Goal: Obtain resource: Download file/media

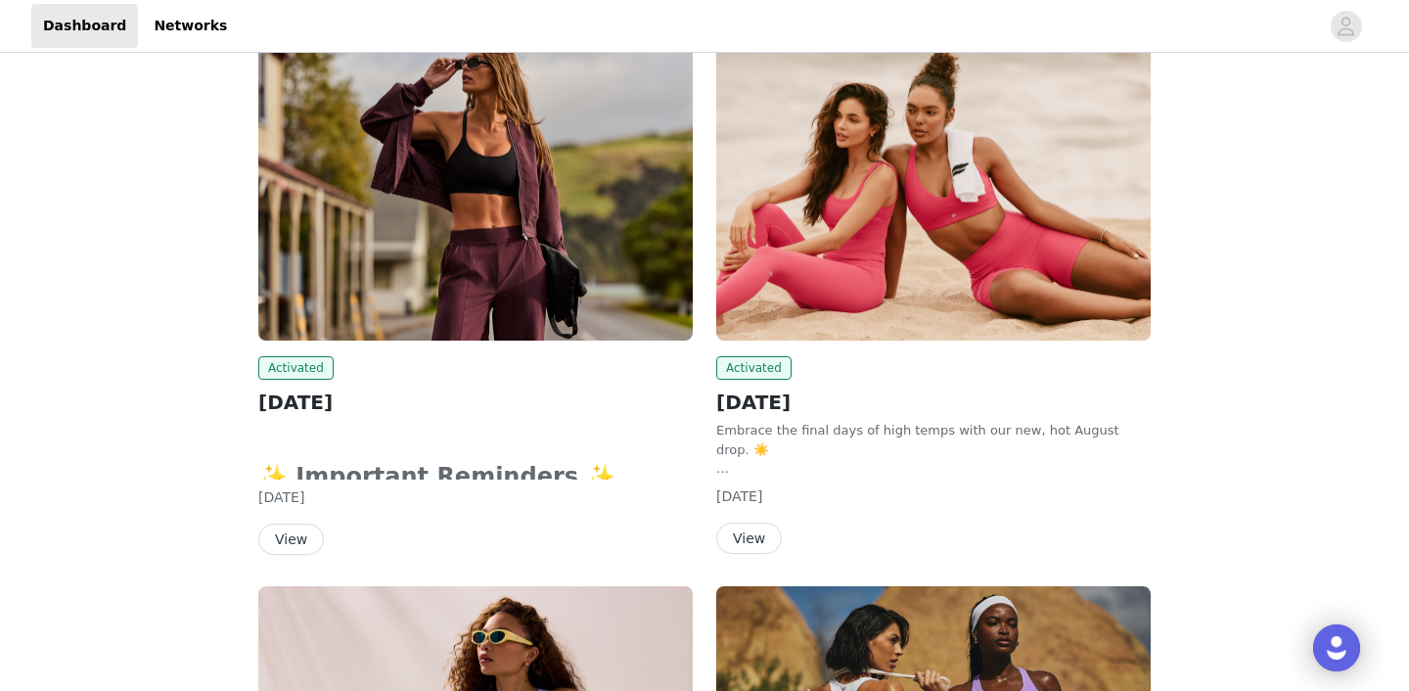
scroll to position [323, 0]
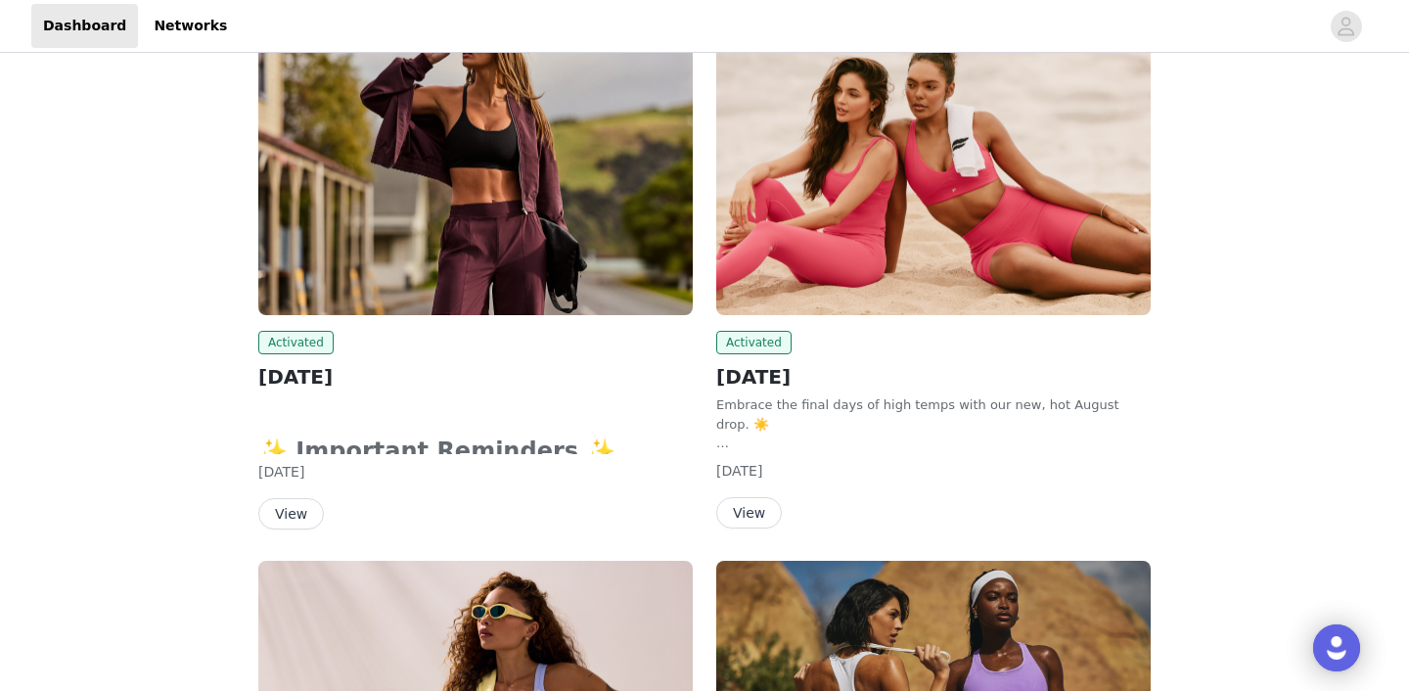
click at [749, 510] on button "View" at bounding box center [749, 512] width 66 height 31
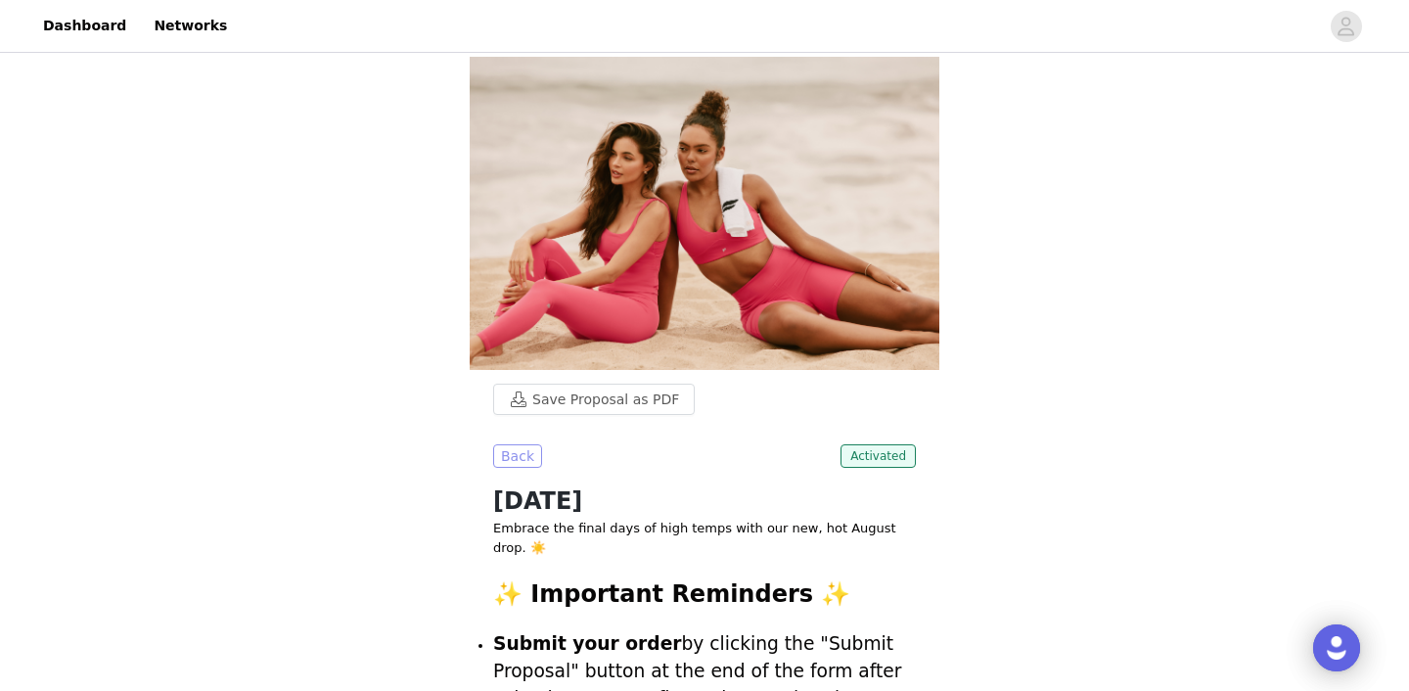
click at [517, 463] on button "Back" at bounding box center [517, 455] width 49 height 23
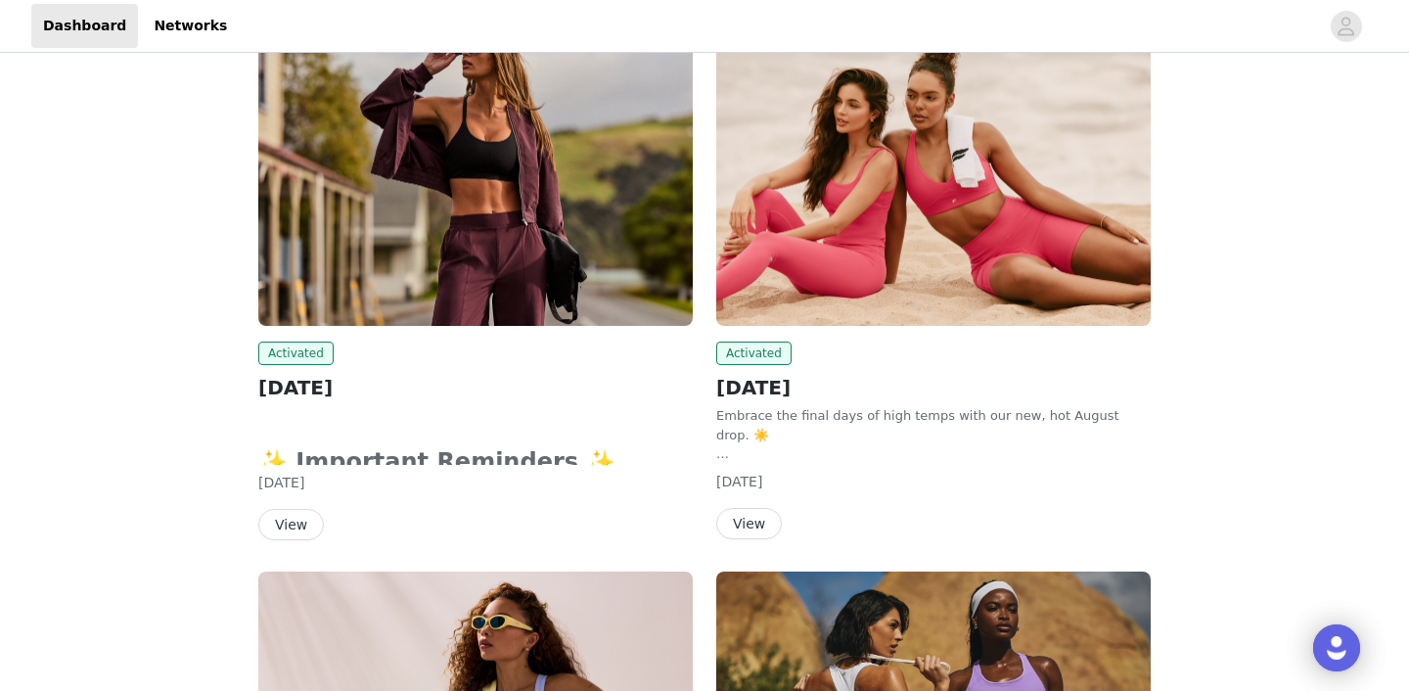
scroll to position [314, 0]
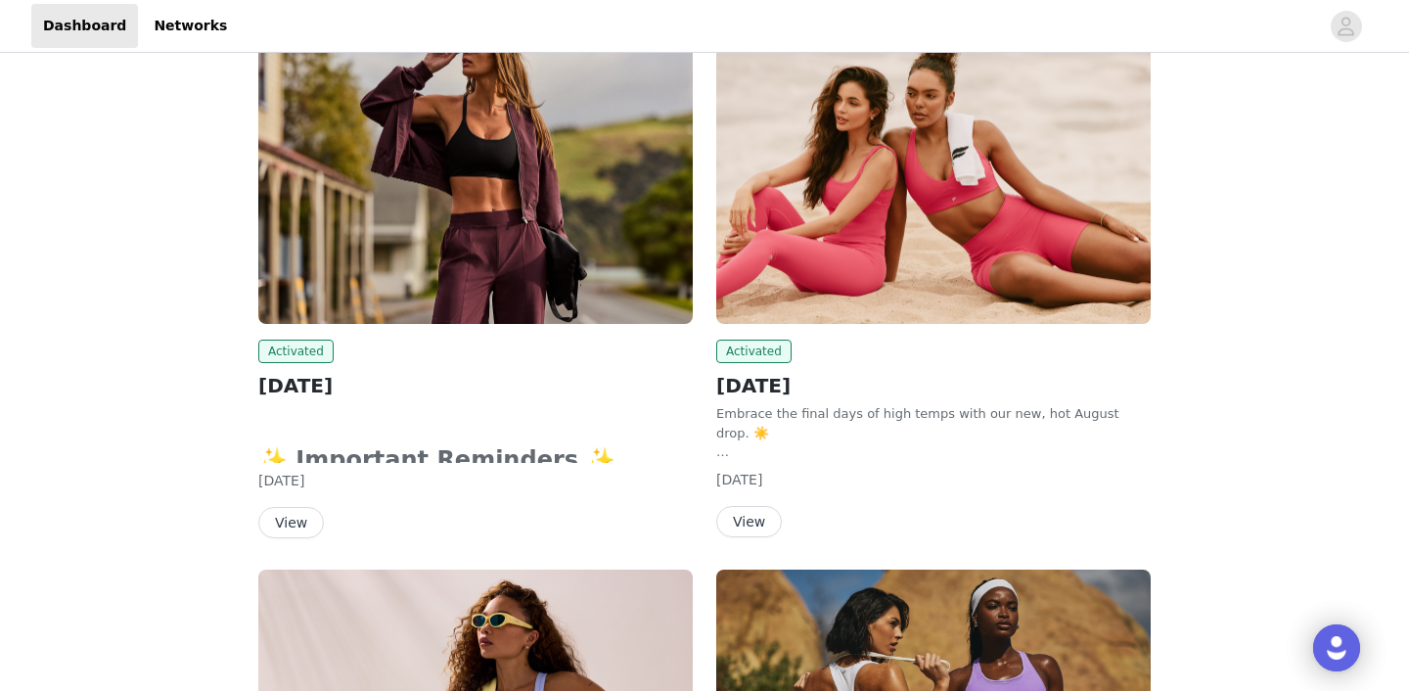
click at [290, 509] on button "View" at bounding box center [291, 522] width 66 height 31
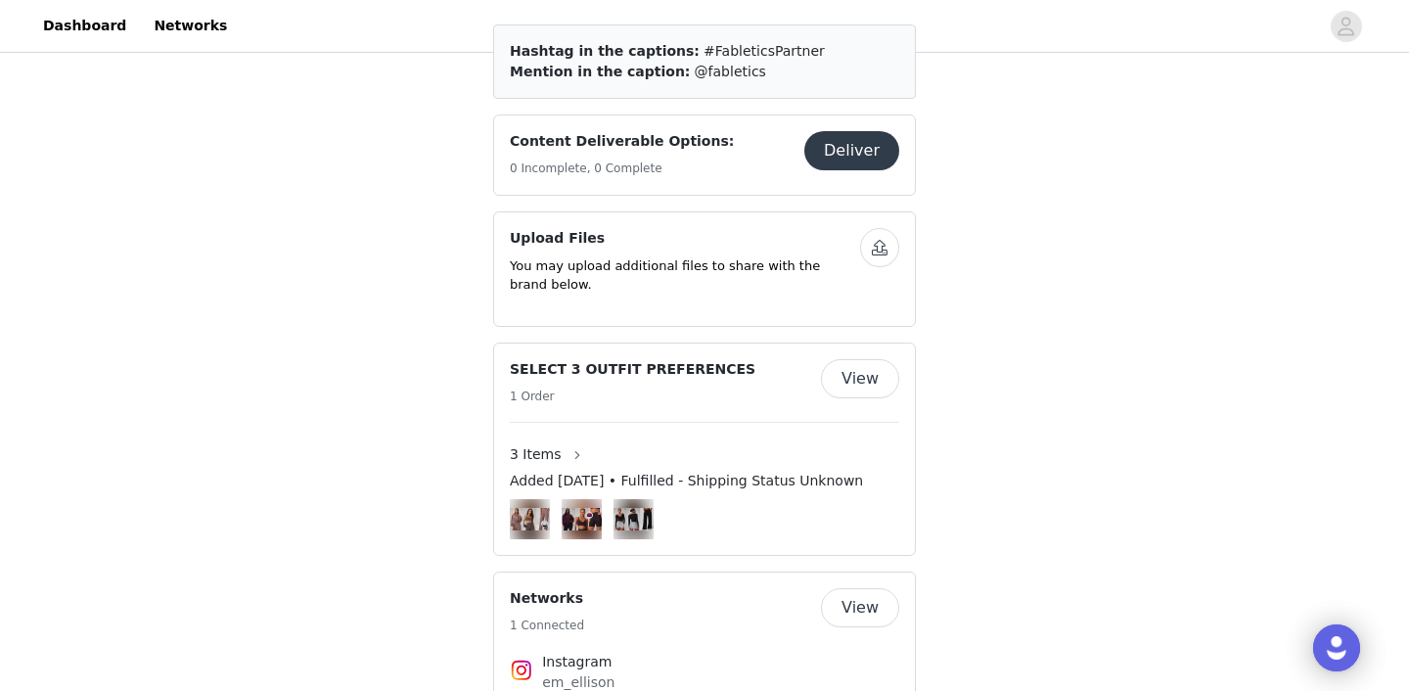
scroll to position [1078, 0]
click at [869, 361] on button "View" at bounding box center [860, 380] width 78 height 39
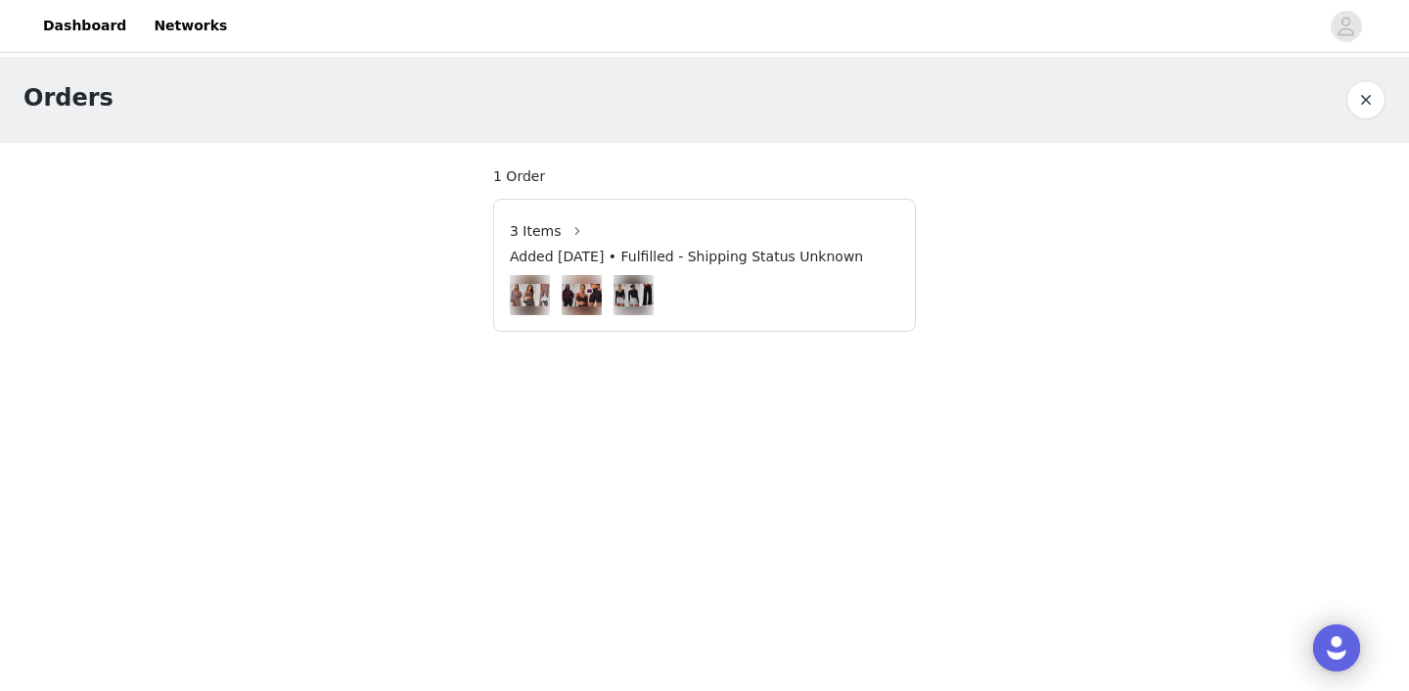
click at [1366, 100] on button "button" at bounding box center [1366, 99] width 39 height 39
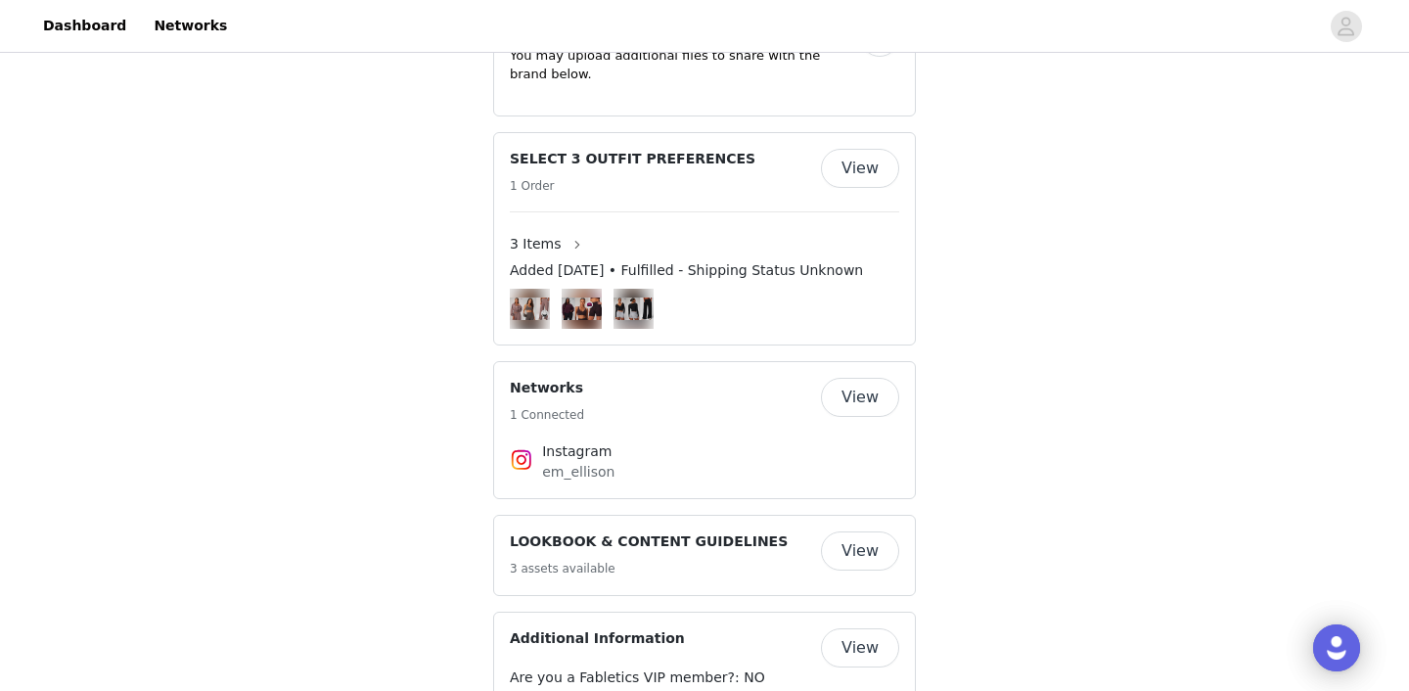
scroll to position [1292, 0]
click at [868, 147] on button "View" at bounding box center [860, 166] width 78 height 39
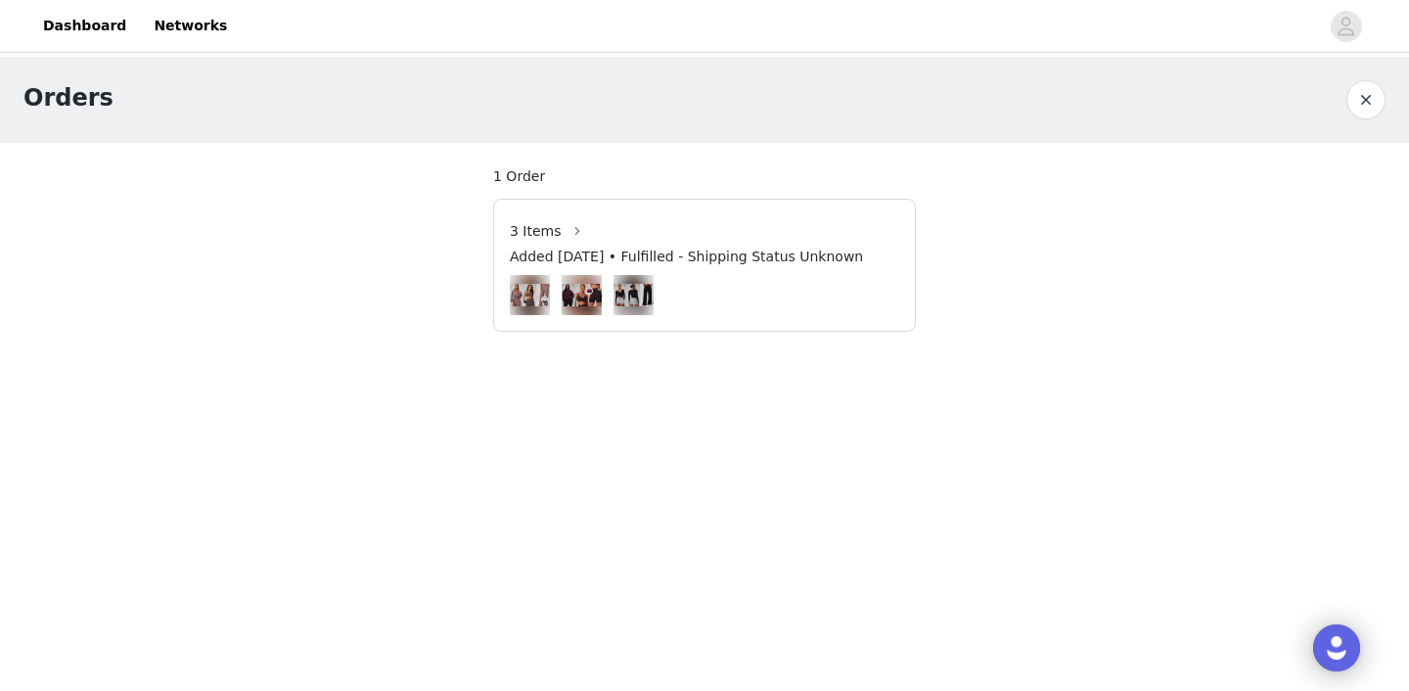
click at [1369, 96] on button "button" at bounding box center [1366, 99] width 39 height 39
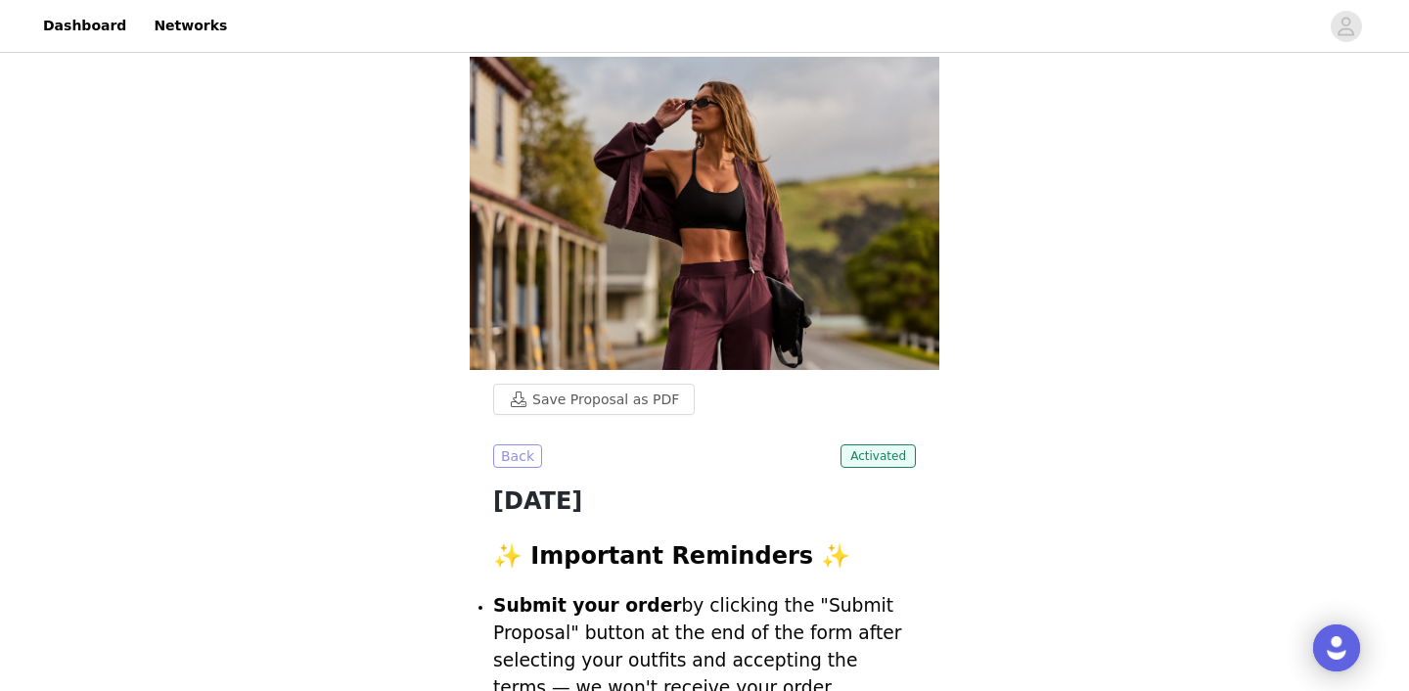
click at [526, 451] on button "Back" at bounding box center [517, 455] width 49 height 23
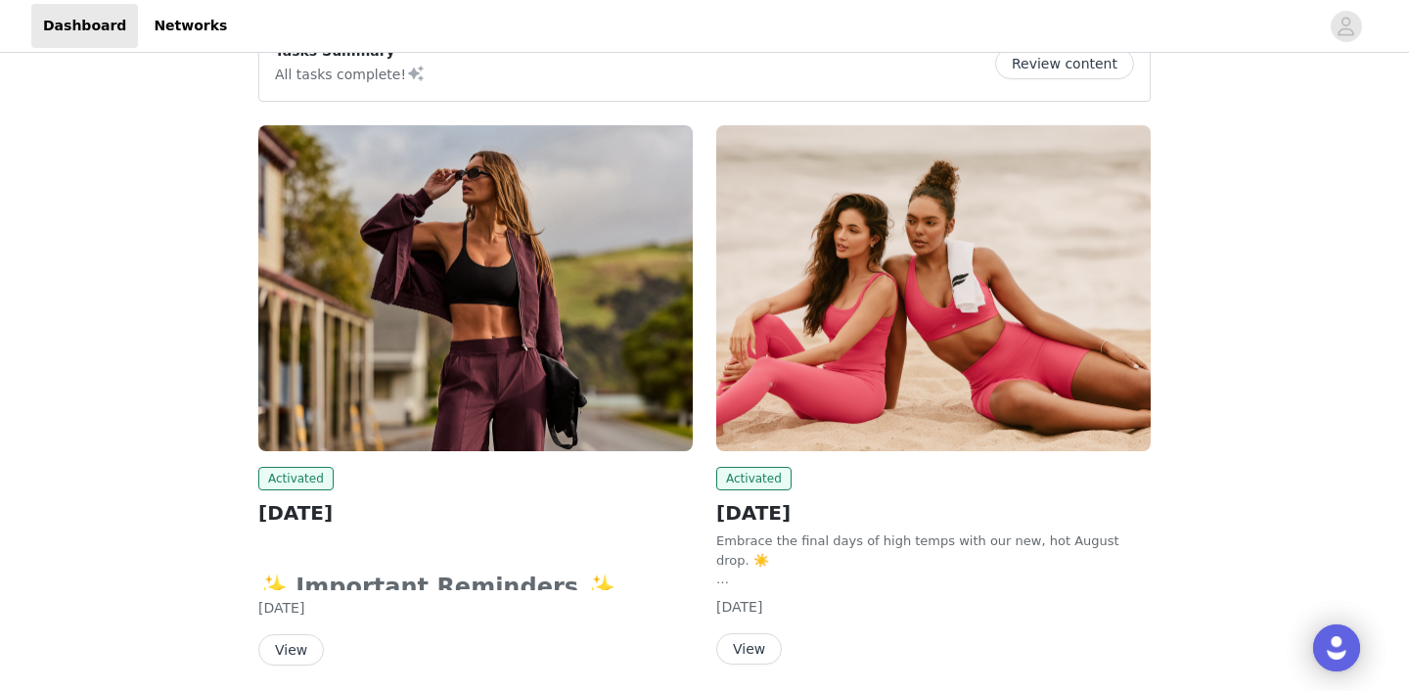
scroll to position [201, 0]
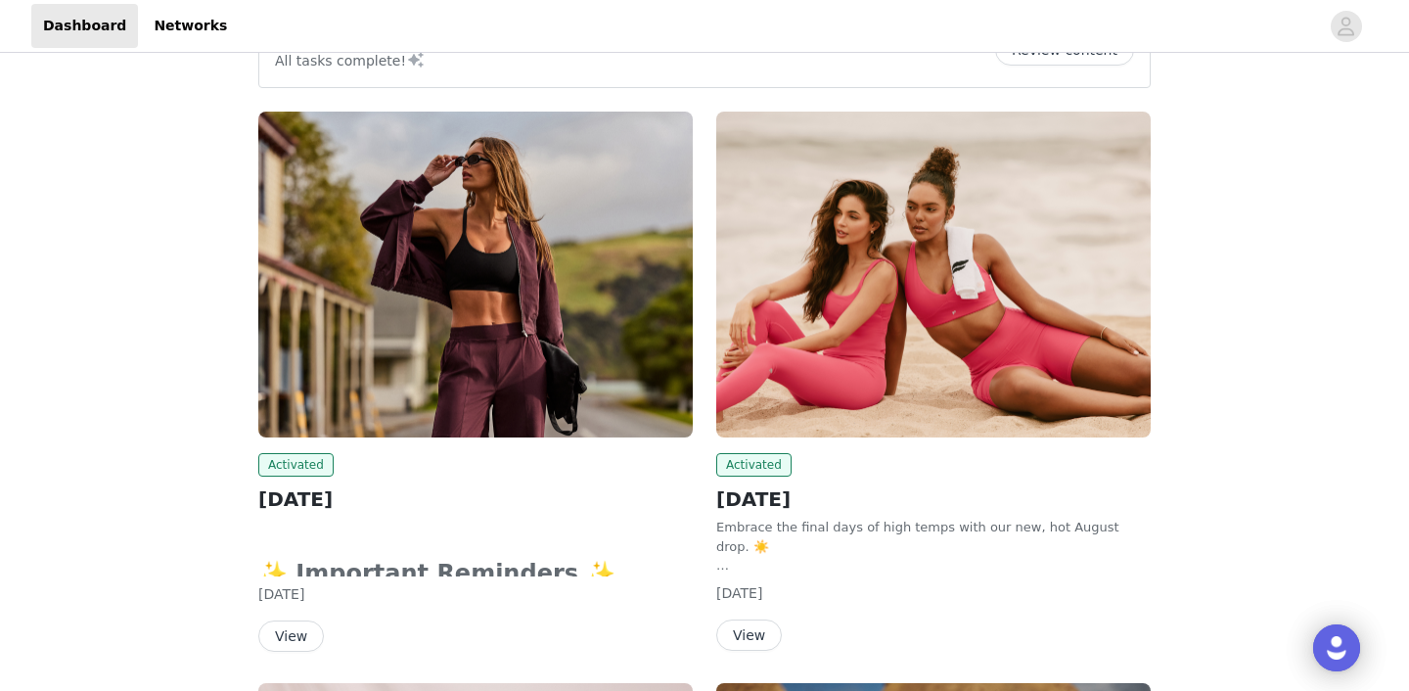
click at [299, 636] on button "View" at bounding box center [291, 636] width 66 height 31
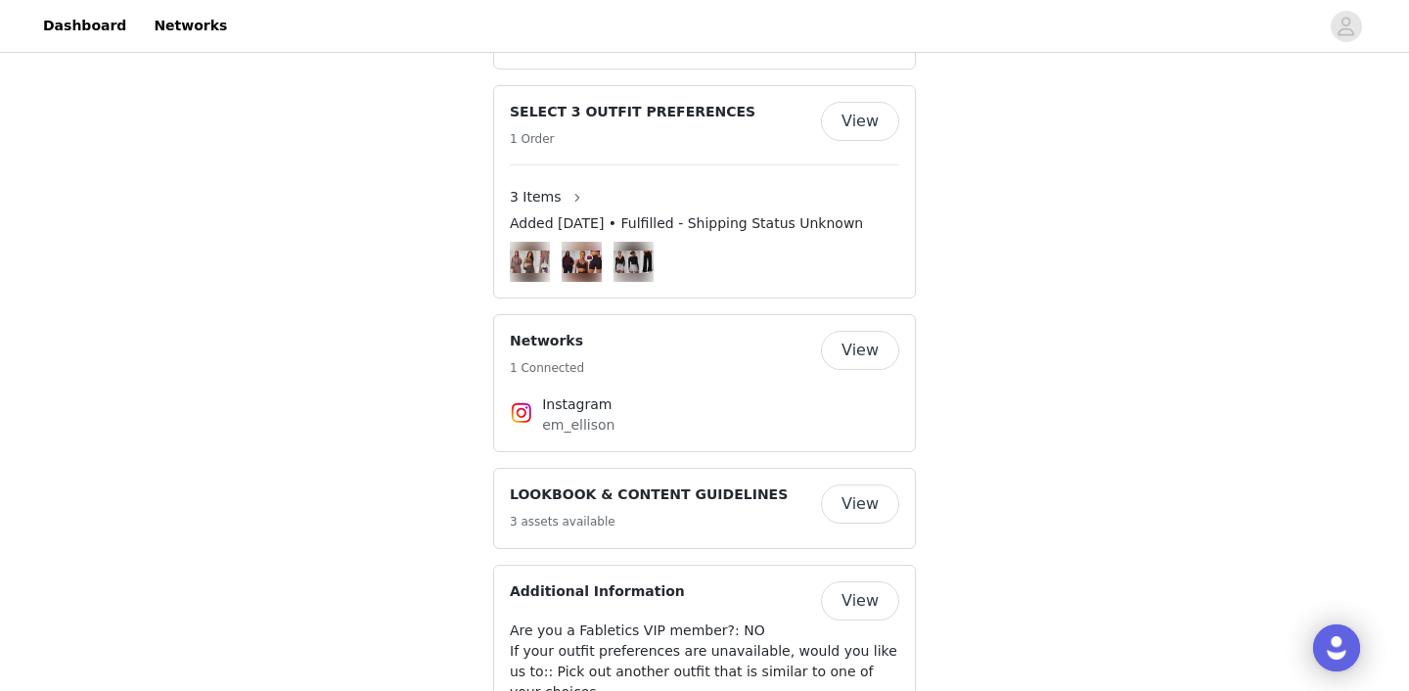
scroll to position [1336, 0]
click at [861, 485] on button "View" at bounding box center [860, 504] width 78 height 39
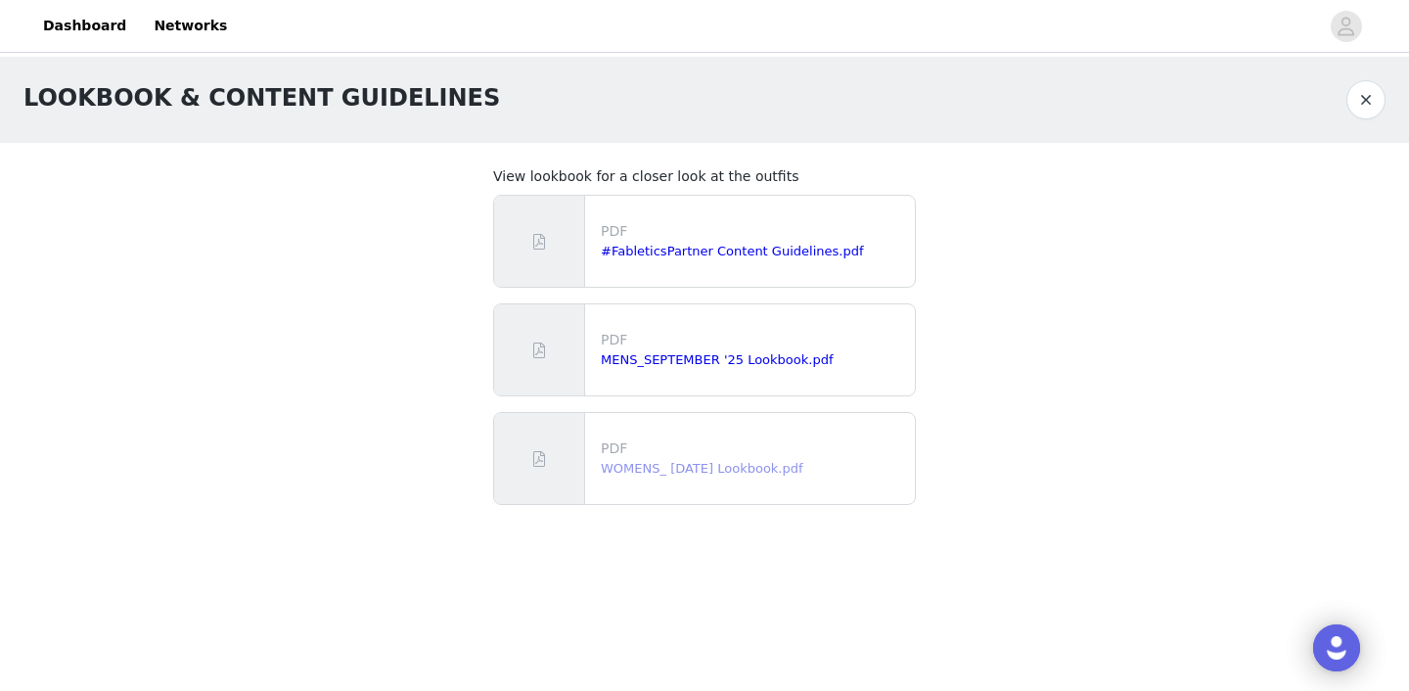
click at [710, 475] on link "WOMENS_ [DATE] Lookbook.pdf" at bounding box center [702, 468] width 203 height 15
